Goal: Task Accomplishment & Management: Complete application form

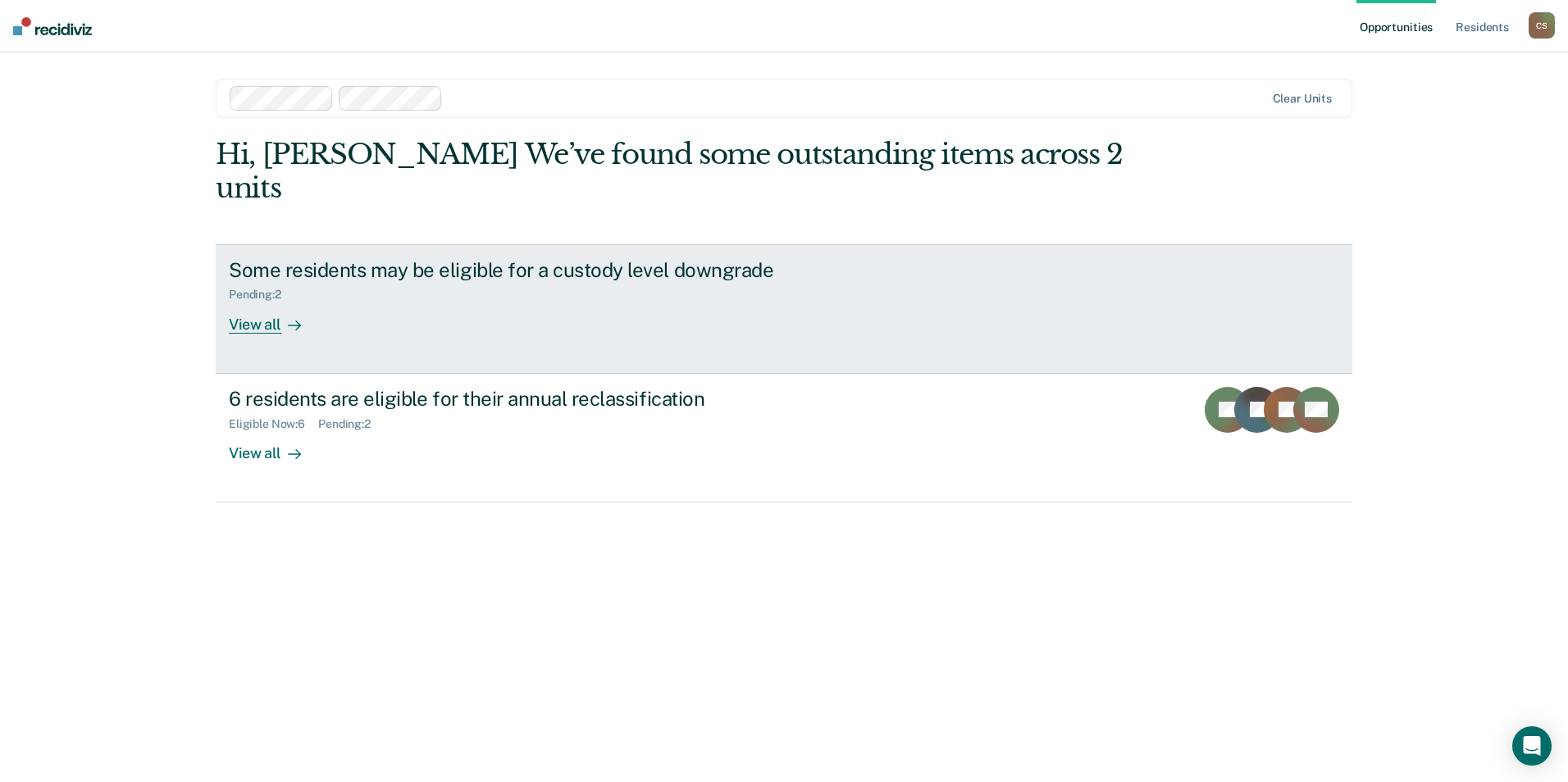
click at [696, 274] on div "Some residents may be eligible for a custody level downgrade Pending : 2 View a…" at bounding box center [536, 295] width 615 height 75
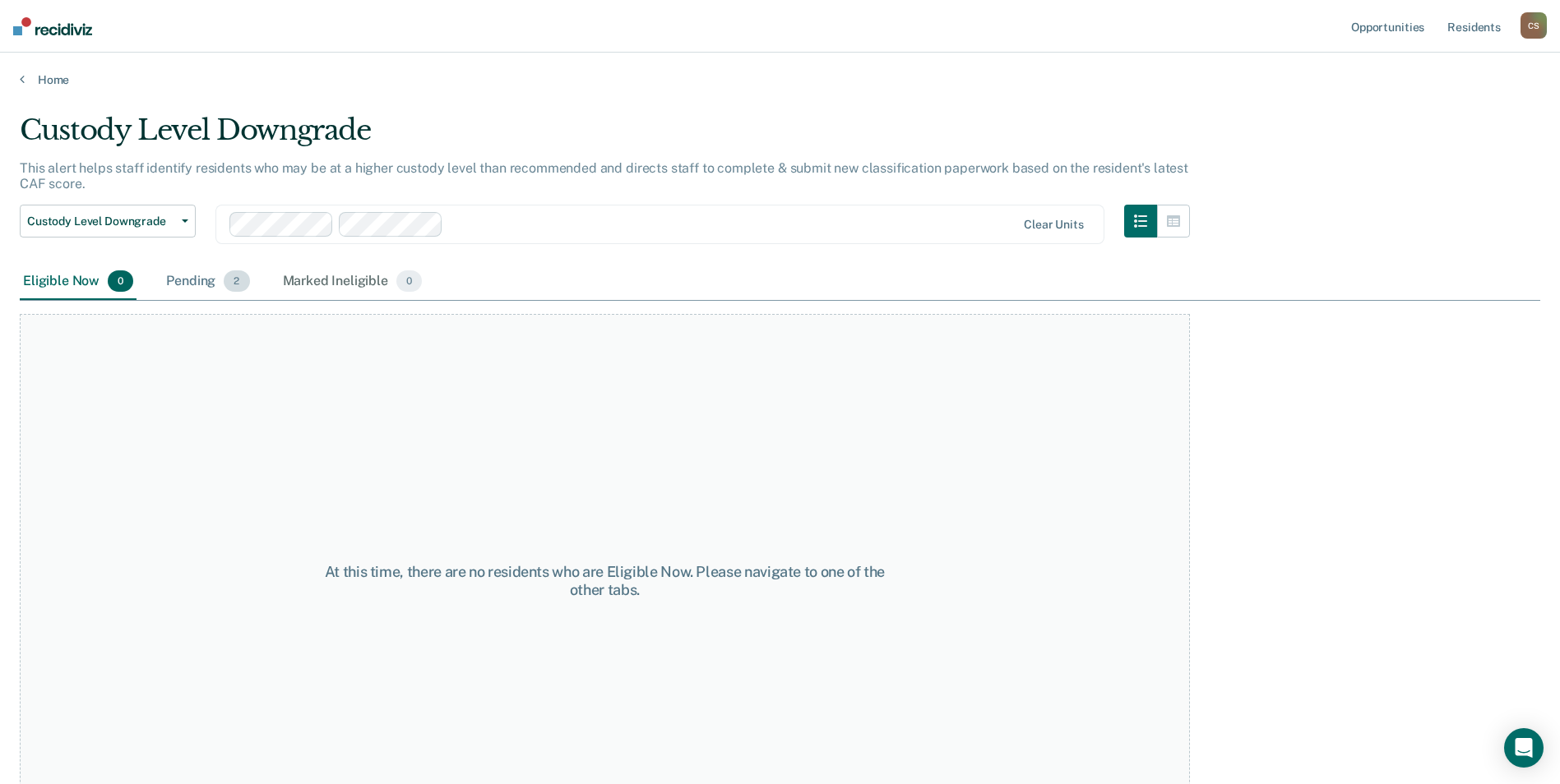
click at [172, 270] on div "Pending 2" at bounding box center [208, 282] width 89 height 36
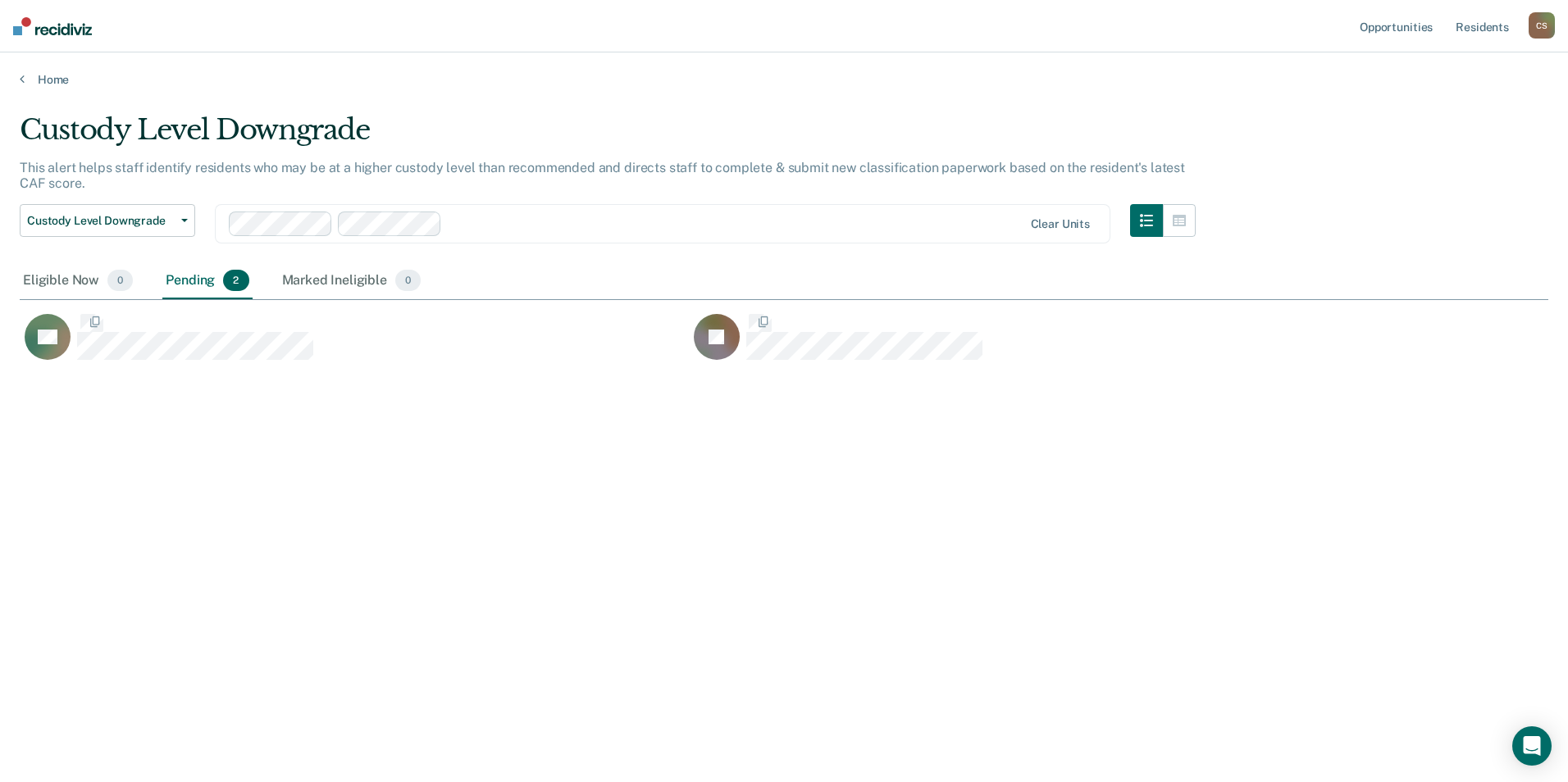
scroll to position [534, 1516]
click at [60, 77] on link "Home" at bounding box center [784, 79] width 1529 height 15
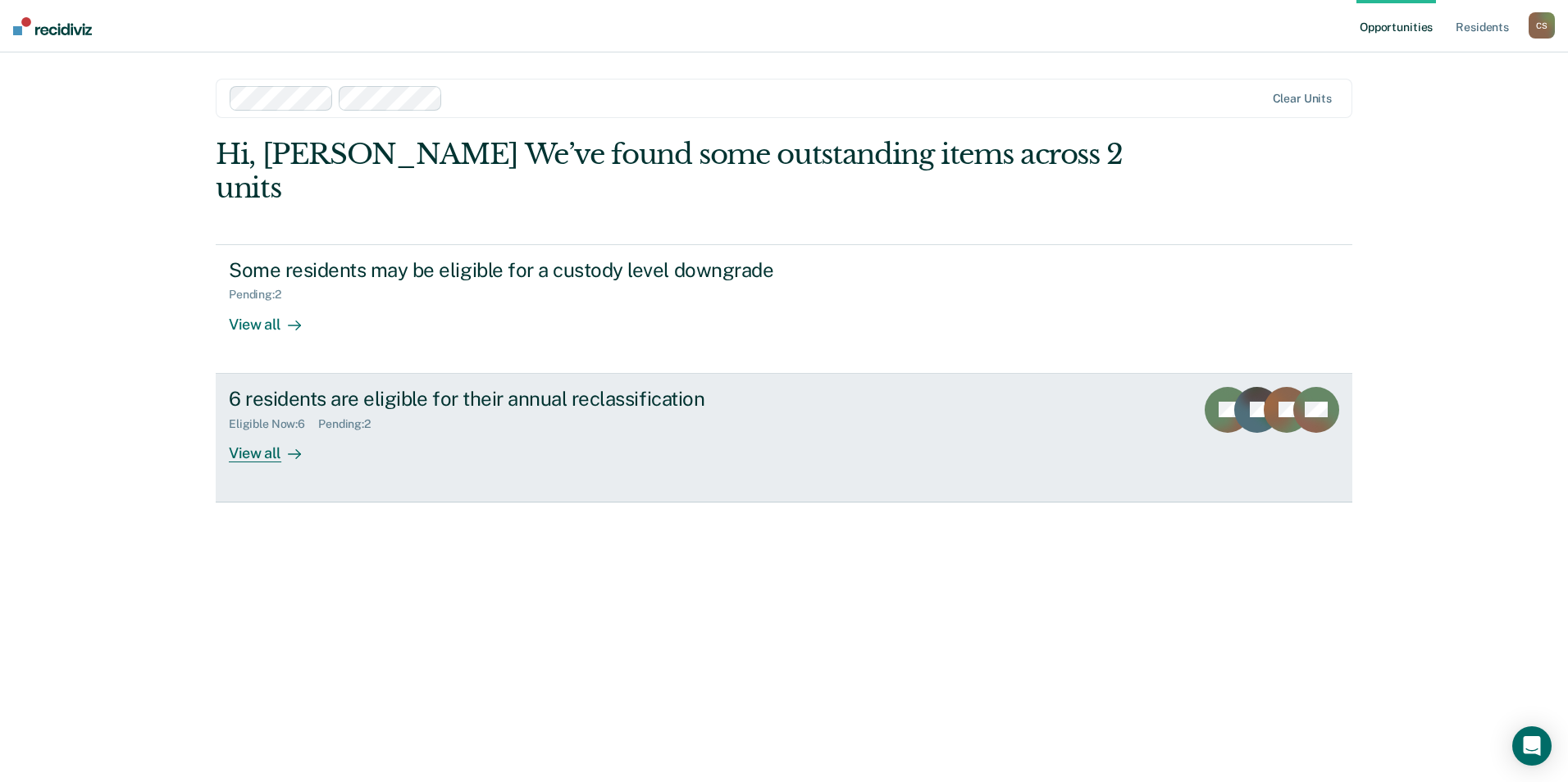
click at [480, 409] on div "6 residents are eligible for their annual reclassification Eligible Now : 6 Pen…" at bounding box center [536, 424] width 615 height 75
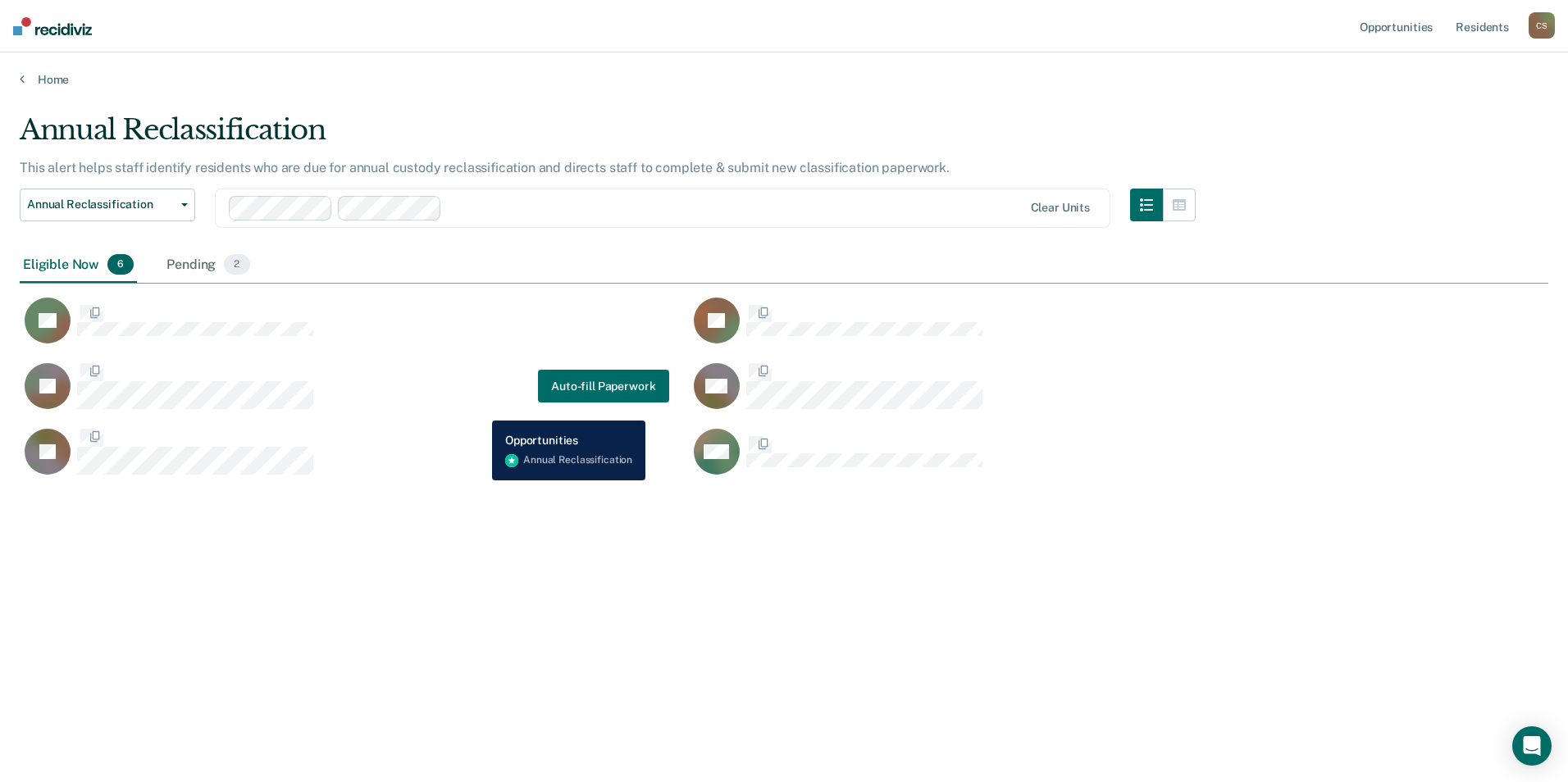
scroll to position [534, 1516]
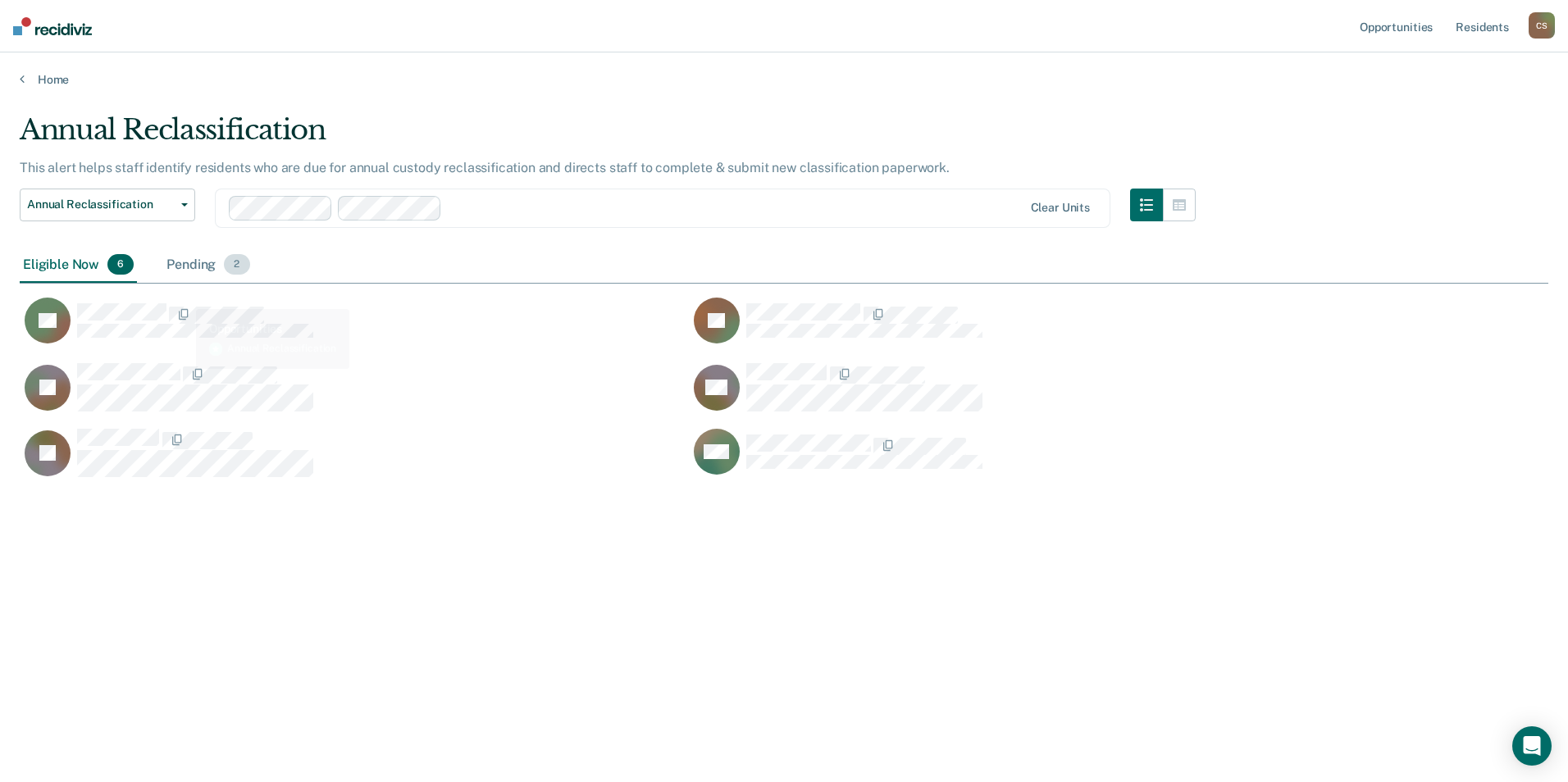
click at [178, 266] on div "Pending 2" at bounding box center [208, 266] width 89 height 36
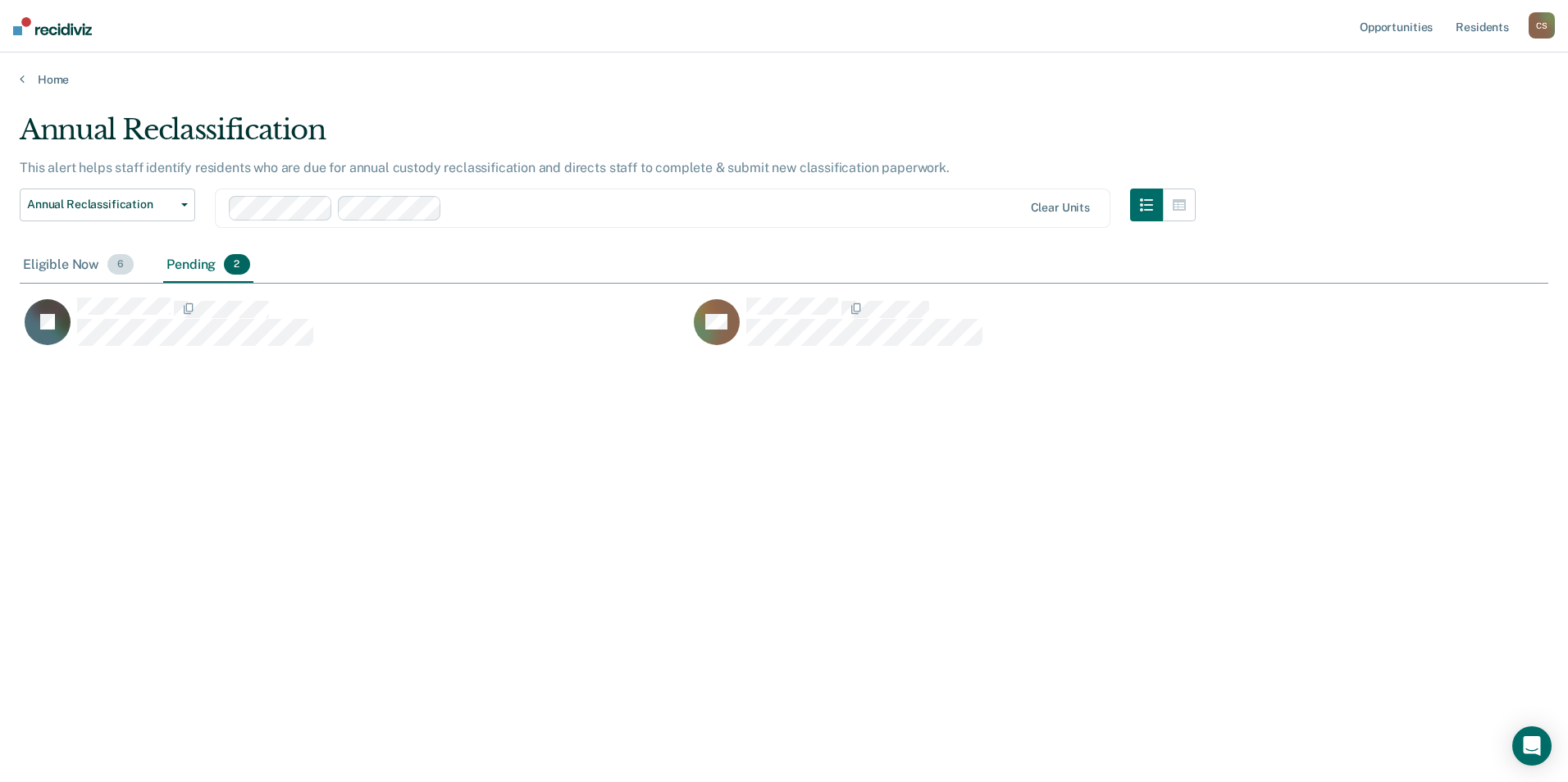
click at [85, 261] on div "Eligible Now 6" at bounding box center [78, 266] width 117 height 36
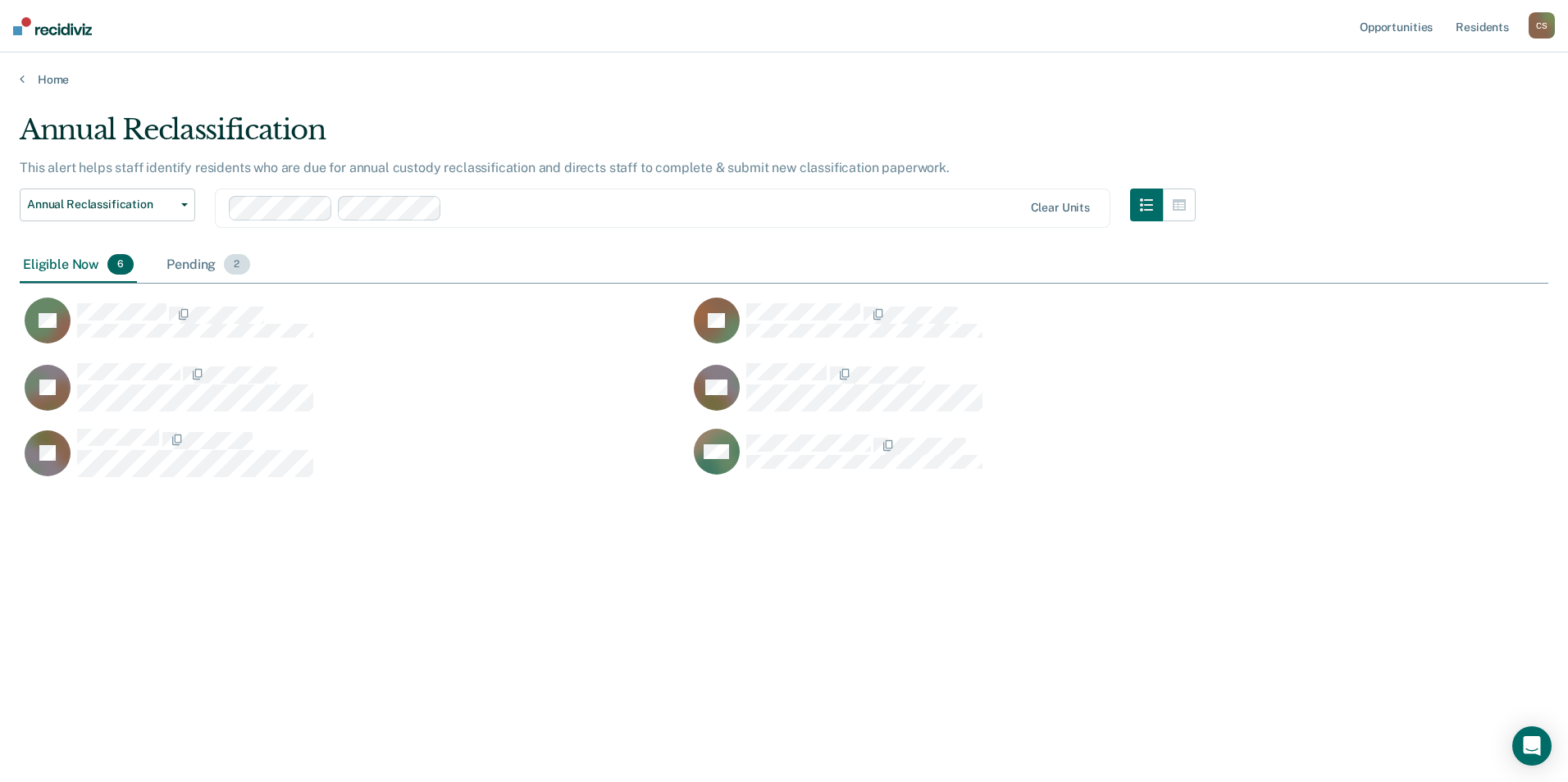
click at [203, 266] on div "Pending 2" at bounding box center [208, 266] width 89 height 36
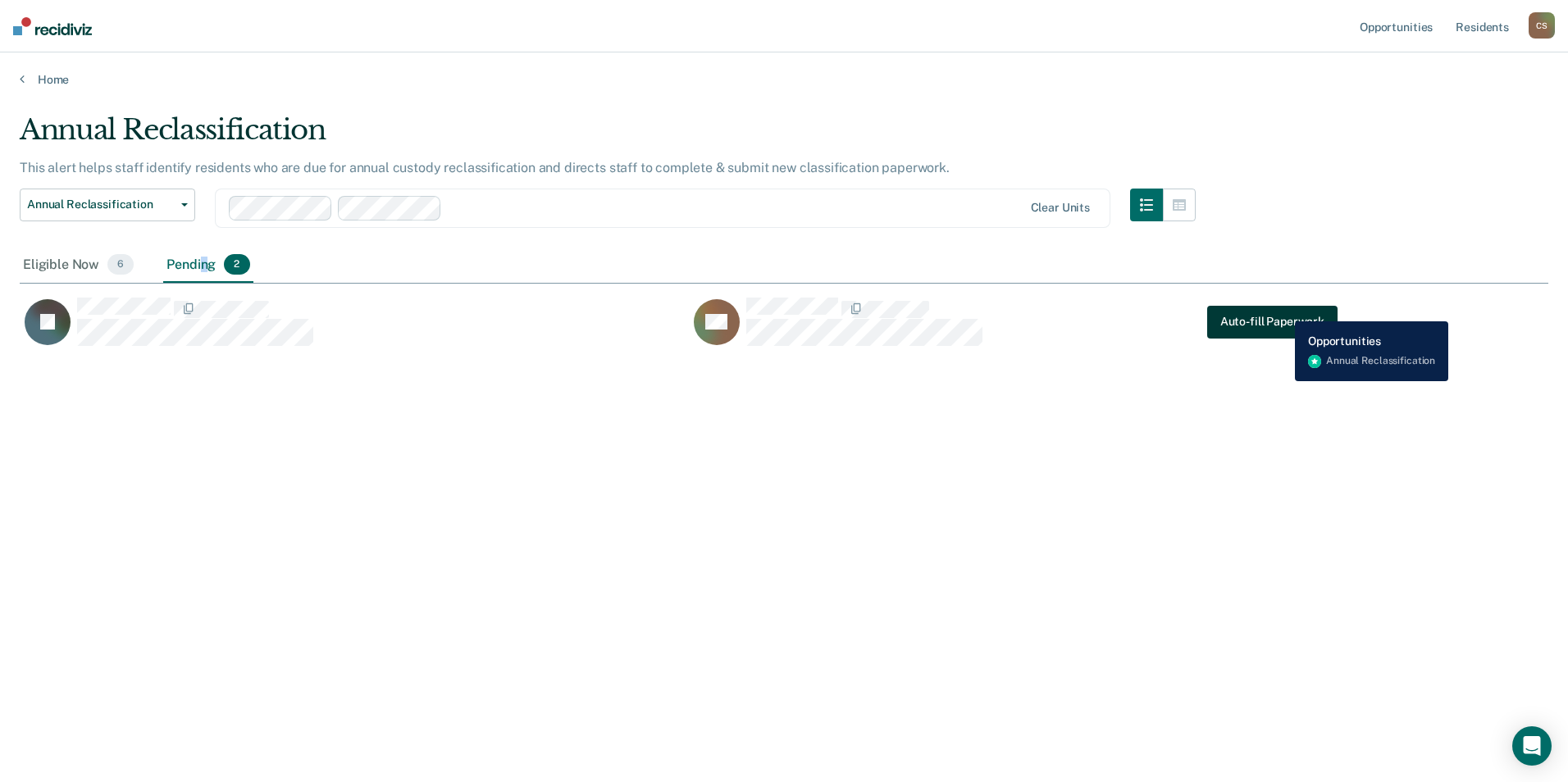
click at [1282, 308] on button "Auto-fill Paperwork" at bounding box center [1273, 322] width 131 height 33
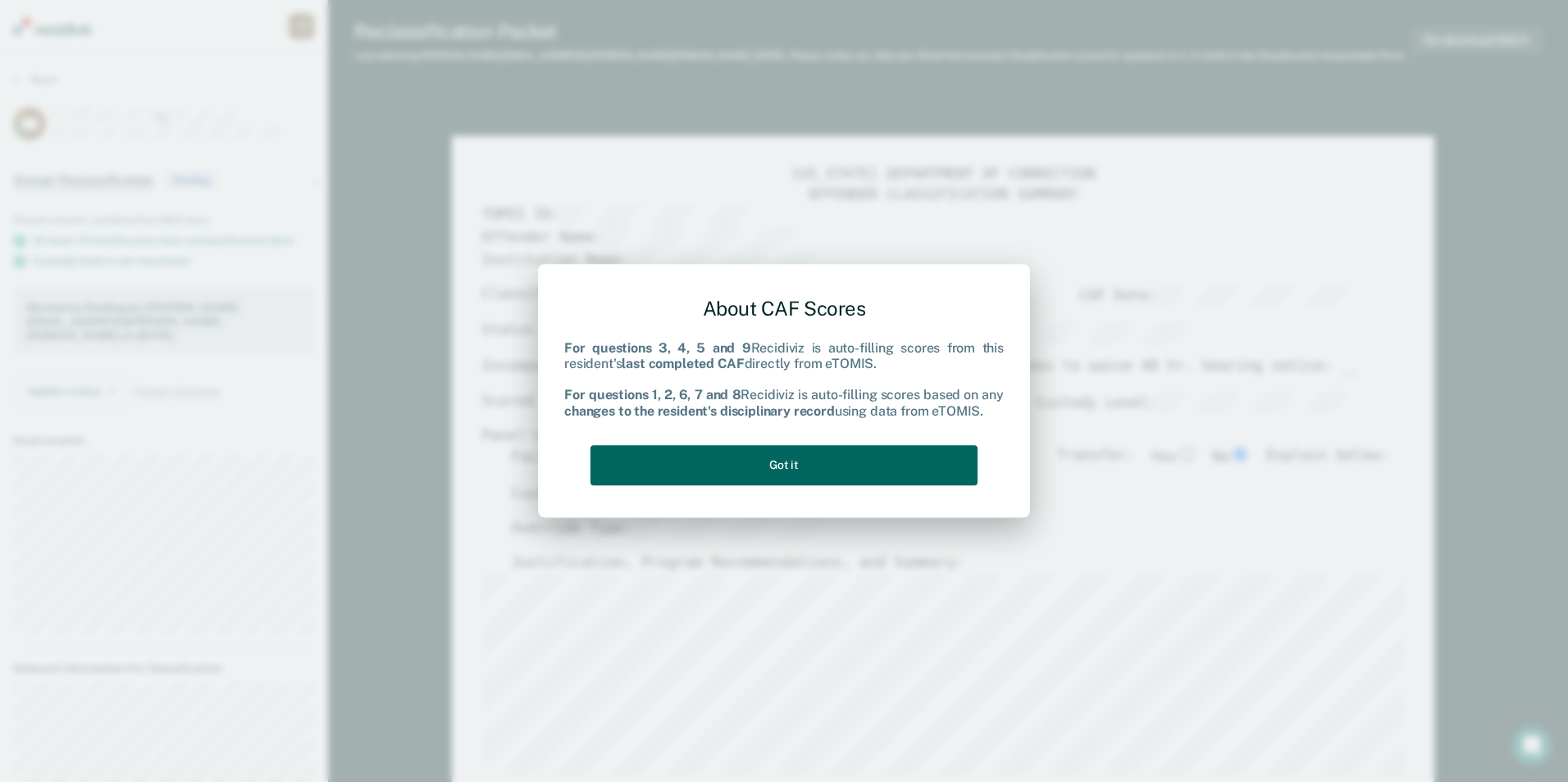
click at [810, 467] on button "Got it" at bounding box center [784, 465] width 387 height 40
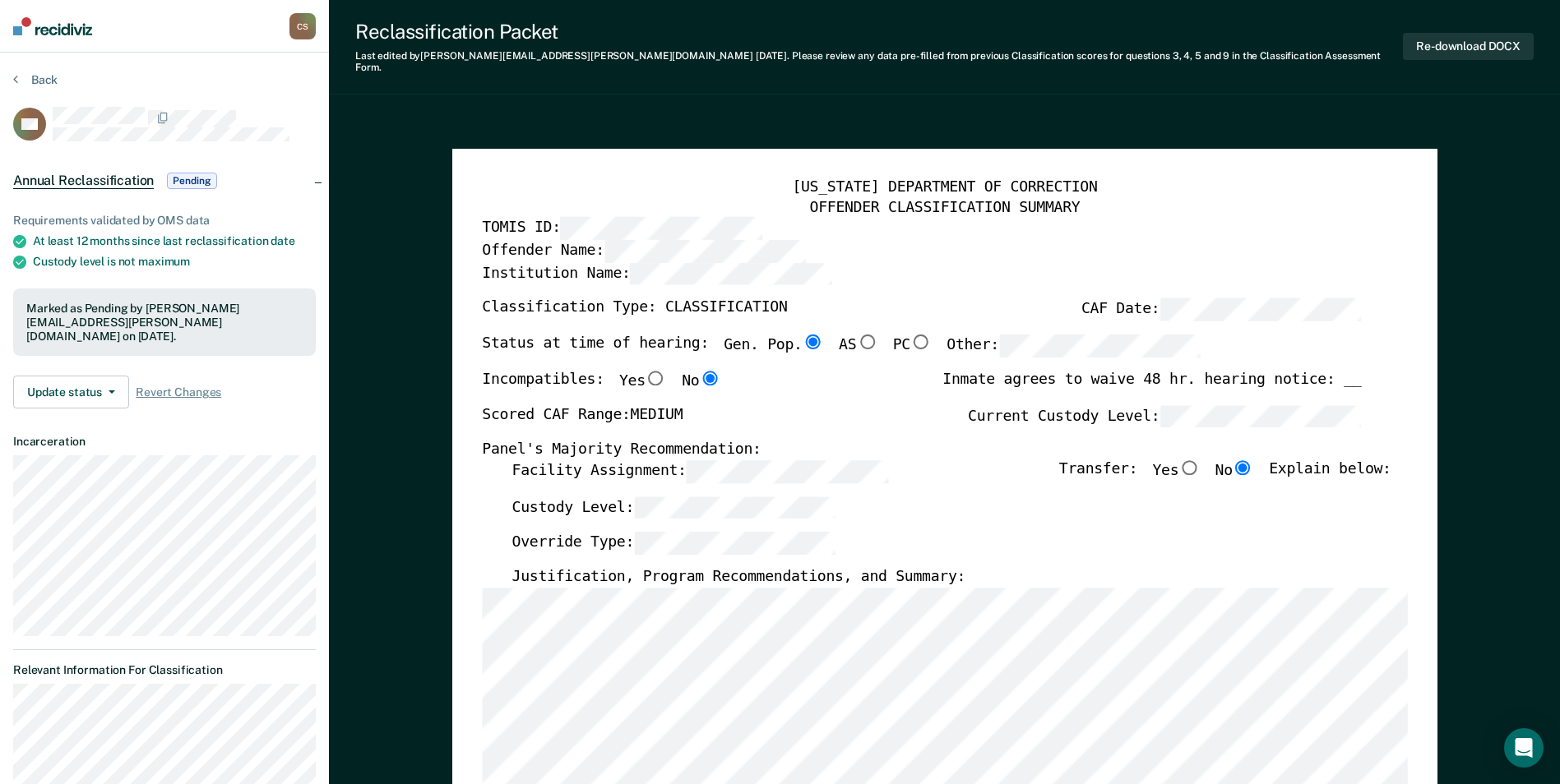
type textarea "x"
click at [49, 79] on button "Back" at bounding box center [35, 79] width 45 height 15
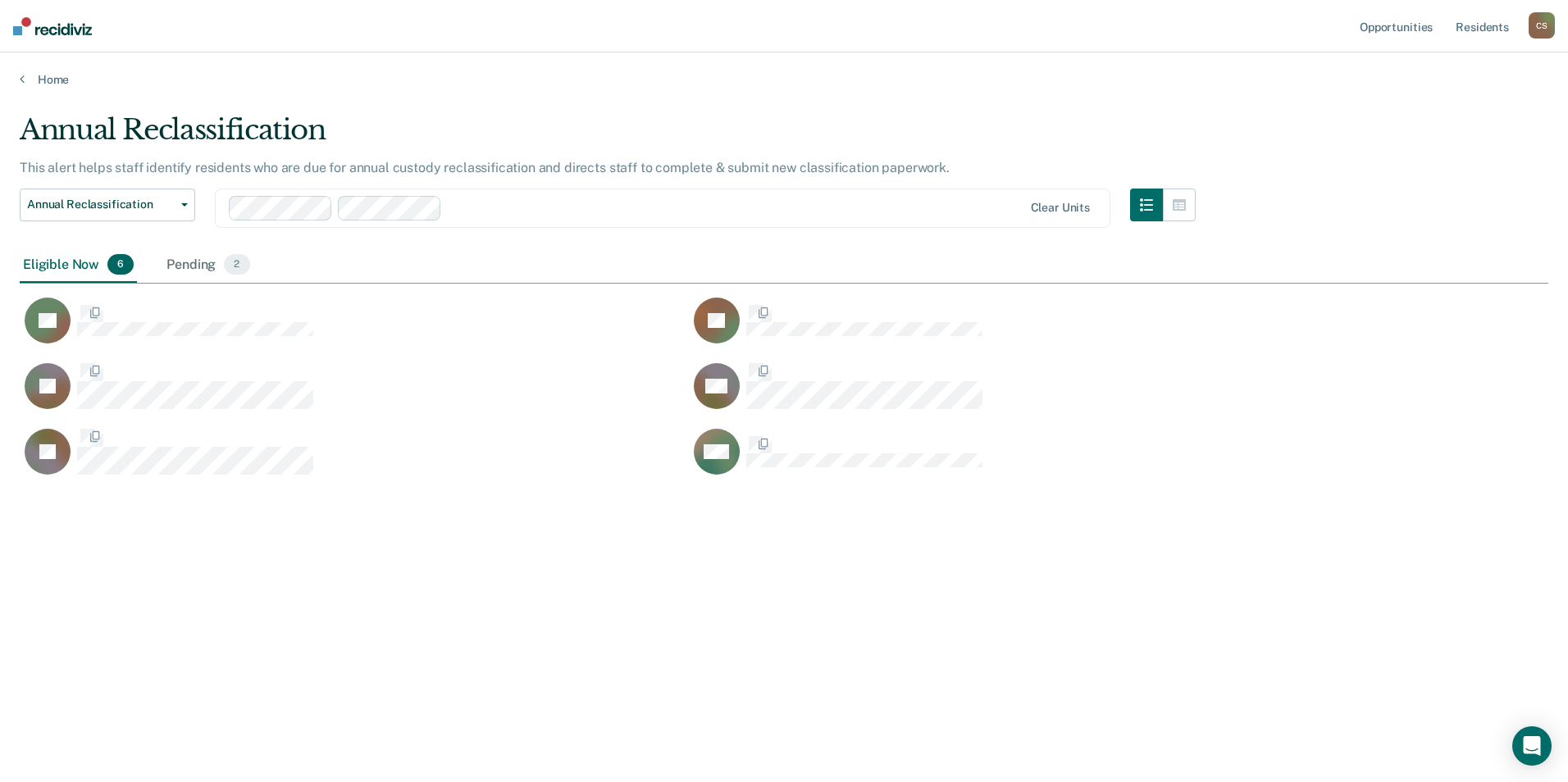
scroll to position [534, 1516]
